Goal: Task Accomplishment & Management: Complete application form

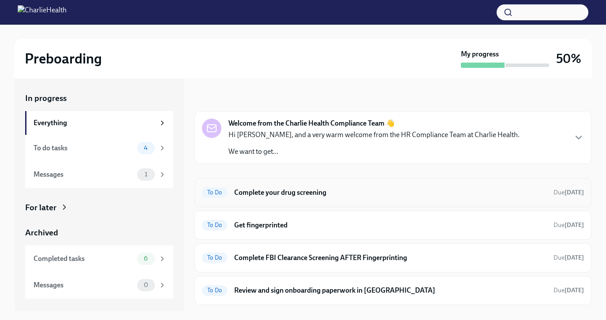
click at [287, 191] on h6 "Complete your drug screening" at bounding box center [390, 193] width 312 height 10
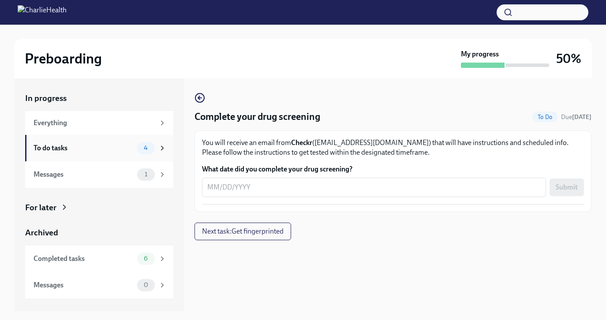
click at [98, 149] on div "To do tasks" at bounding box center [84, 148] width 100 height 10
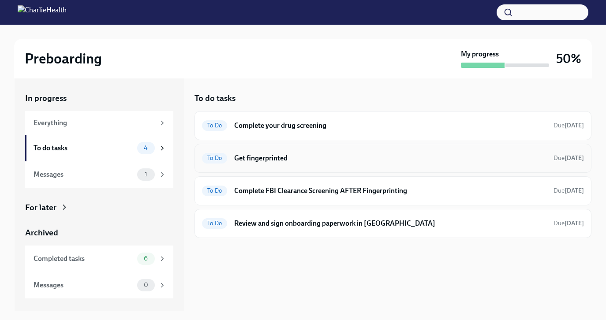
click at [273, 160] on h6 "Get fingerprinted" at bounding box center [390, 158] width 312 height 10
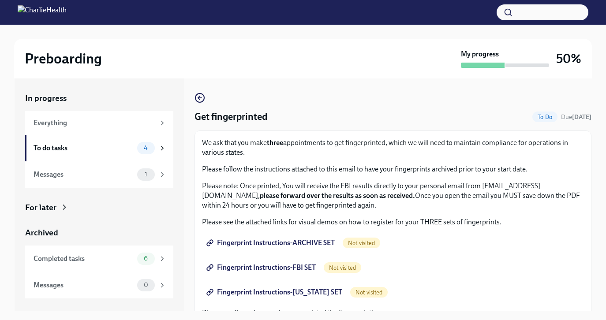
click at [273, 160] on div "We ask that you make three appointments to get fingerprinted, which we will nee…" at bounding box center [393, 174] width 382 height 72
click at [257, 241] on span "Fingerprint Instructions-ARCHIVE SET" at bounding box center [271, 243] width 127 height 9
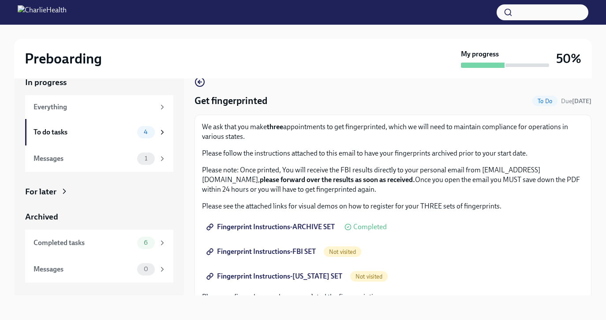
click at [301, 250] on span "Fingerprint Instructions-FBI SET" at bounding box center [262, 251] width 108 height 9
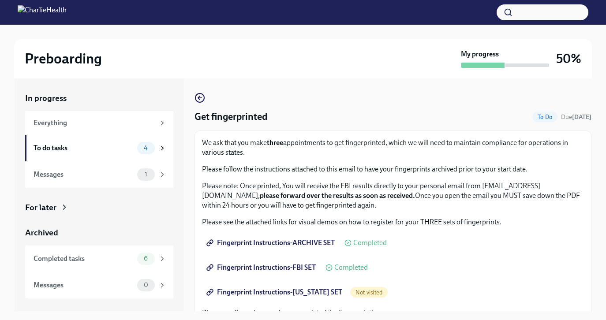
click at [274, 293] on span "Fingerprint Instructions-[US_STATE] SET" at bounding box center [275, 292] width 134 height 9
click at [253, 70] on div "Preboarding My progress 50%" at bounding box center [303, 59] width 578 height 40
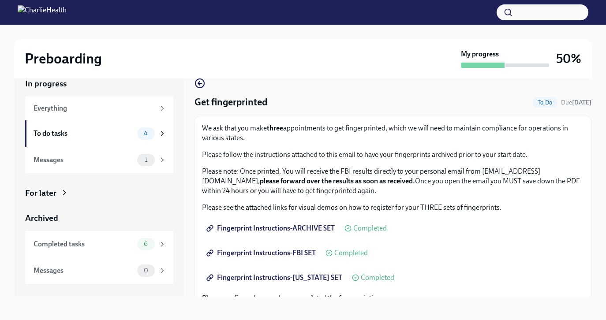
scroll to position [16, 0]
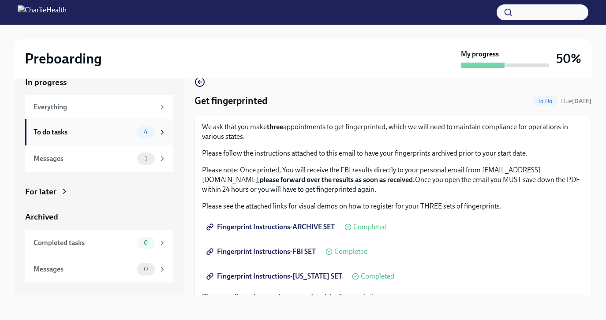
click at [164, 131] on icon at bounding box center [162, 132] width 8 height 8
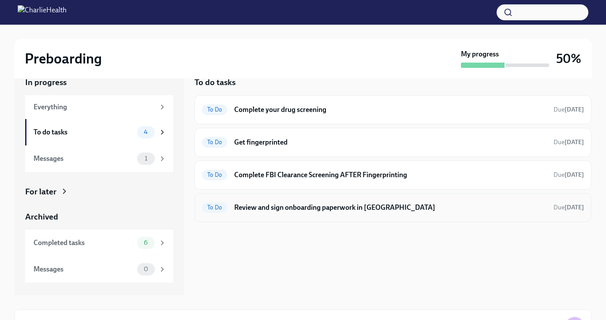
click at [274, 218] on div "To Do Review and sign onboarding paperwork in [GEOGRAPHIC_DATA] Due [DATE]" at bounding box center [392, 207] width 397 height 29
click at [267, 209] on h6 "Review and sign onboarding paperwork in [GEOGRAPHIC_DATA]" at bounding box center [390, 208] width 312 height 10
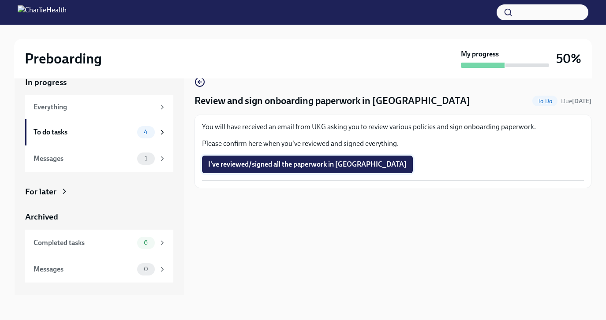
click at [235, 167] on span "I've reviewed/signed all the paperwork in [GEOGRAPHIC_DATA]" at bounding box center [307, 164] width 198 height 9
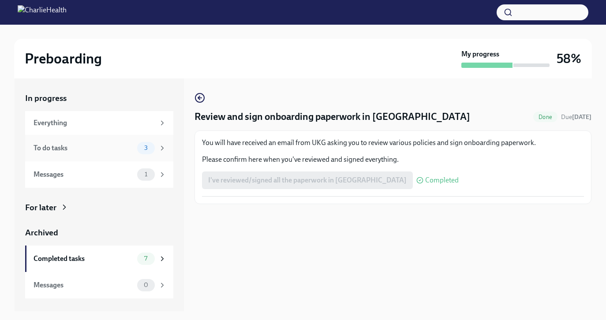
click at [157, 144] on div "3" at bounding box center [151, 148] width 29 height 12
